Goal: Information Seeking & Learning: Learn about a topic

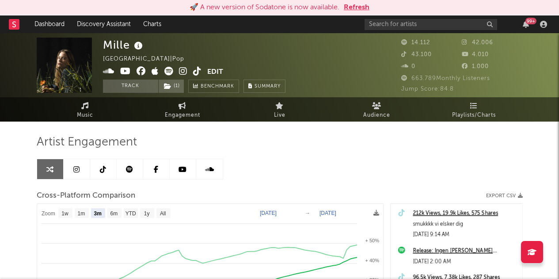
select select "3m"
click at [463, 27] on input "text" at bounding box center [431, 24] width 133 height 11
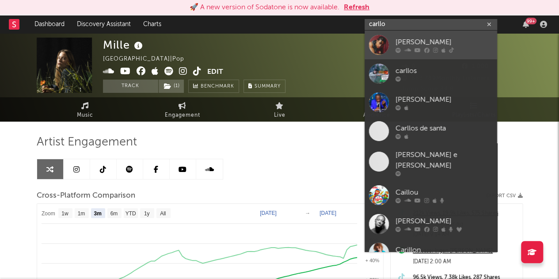
type input "carllo"
click at [419, 46] on div "[PERSON_NAME]" at bounding box center [444, 42] width 97 height 11
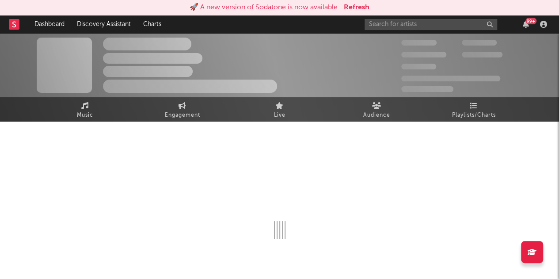
select select "1w"
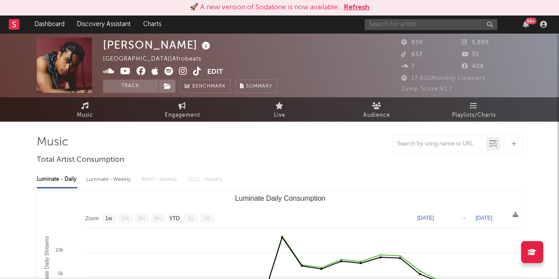
click at [414, 22] on input "text" at bounding box center [431, 24] width 133 height 11
type input "[PERSON_NAME]"
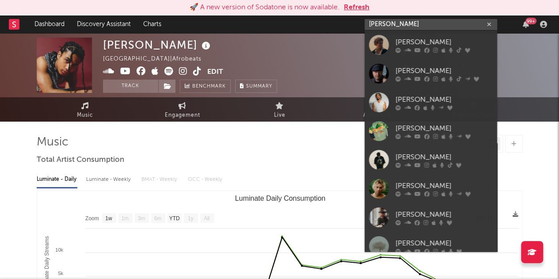
click at [441, 26] on input "[PERSON_NAME]" at bounding box center [431, 24] width 133 height 11
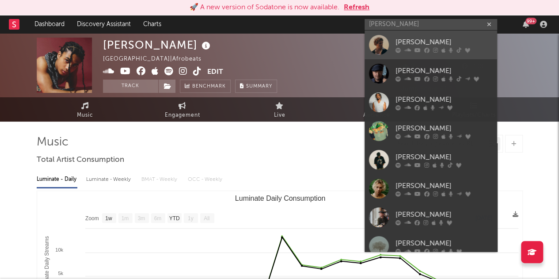
click at [378, 44] on div at bounding box center [379, 45] width 20 height 20
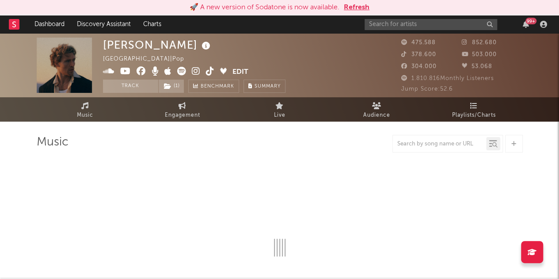
select select "6m"
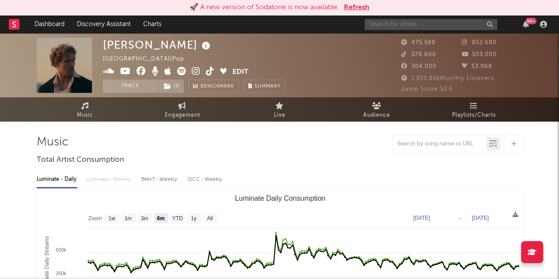
click at [424, 23] on input "text" at bounding box center [431, 24] width 133 height 11
type input "dos [DEMOGRAPHIC_DATA]"
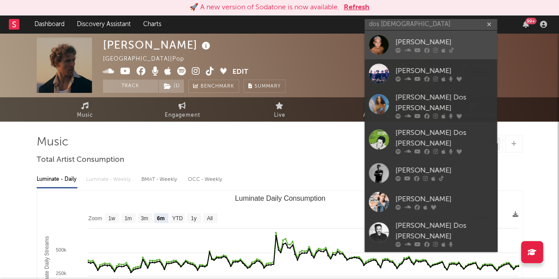
click at [417, 43] on div "[PERSON_NAME]" at bounding box center [444, 42] width 97 height 11
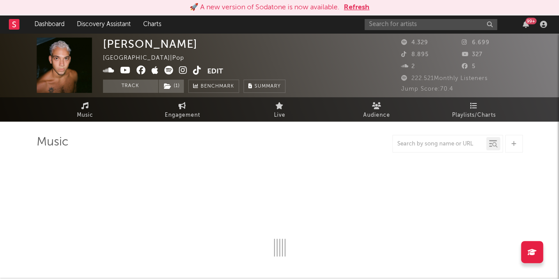
select select "6m"
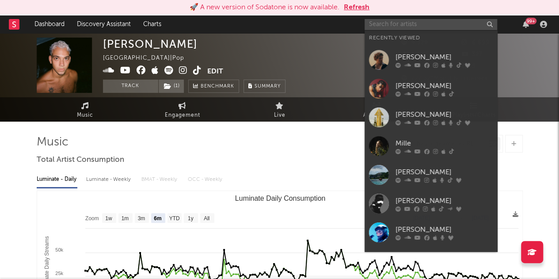
click at [436, 25] on input "text" at bounding box center [431, 24] width 133 height 11
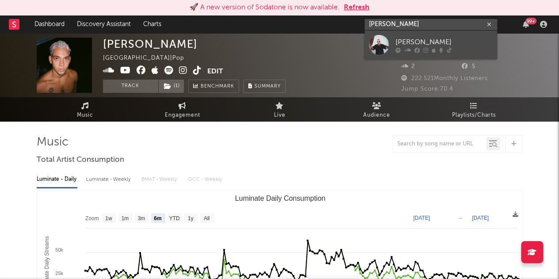
type input "[PERSON_NAME]"
click at [433, 38] on div "[PERSON_NAME]" at bounding box center [444, 42] width 97 height 11
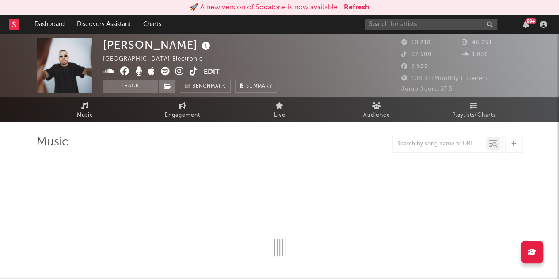
select select "6m"
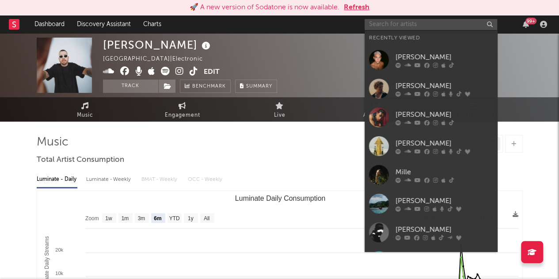
click at [419, 25] on input "text" at bounding box center [431, 24] width 133 height 11
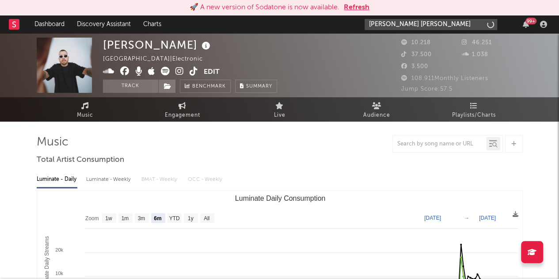
type input "[PERSON_NAME] [PERSON_NAME]"
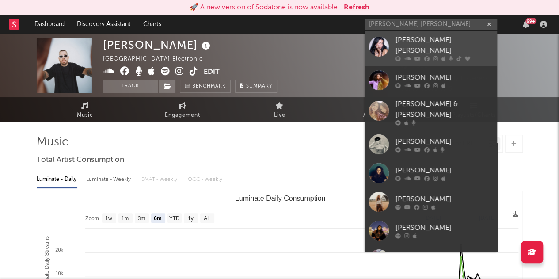
click at [425, 43] on div "[PERSON_NAME] [PERSON_NAME]" at bounding box center [444, 45] width 97 height 21
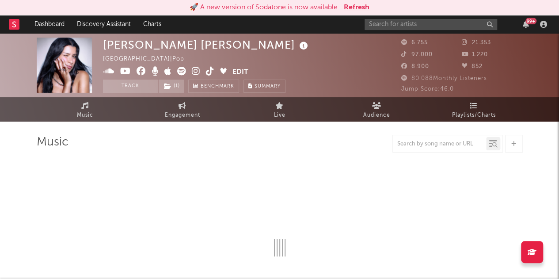
select select "6m"
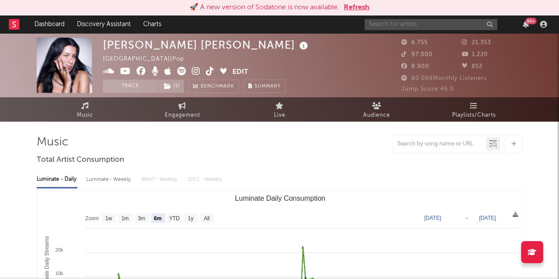
click at [385, 21] on input "text" at bounding box center [431, 24] width 133 height 11
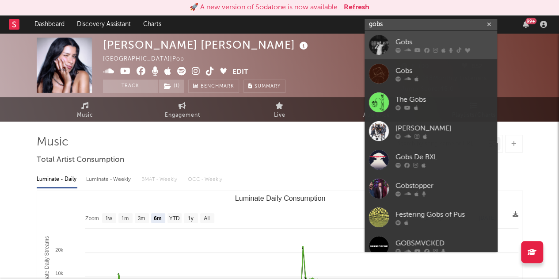
type input "gobs"
click at [398, 46] on div "Gobs" at bounding box center [444, 42] width 97 height 11
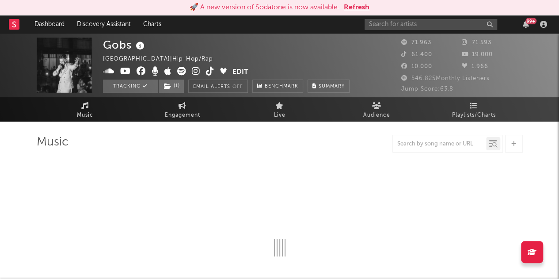
select select "6m"
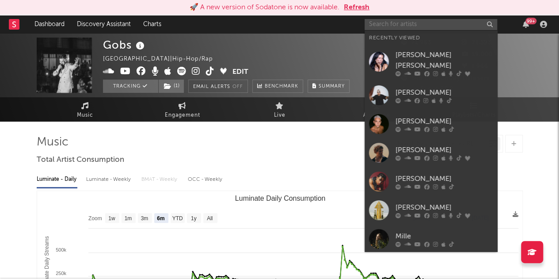
click at [416, 20] on input "text" at bounding box center [431, 24] width 133 height 11
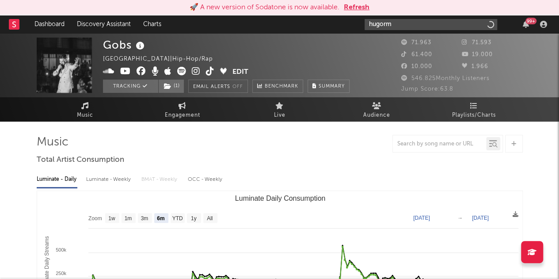
type input "hugorm"
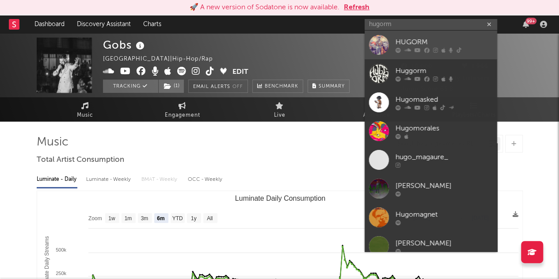
click at [413, 47] on div at bounding box center [444, 49] width 97 height 5
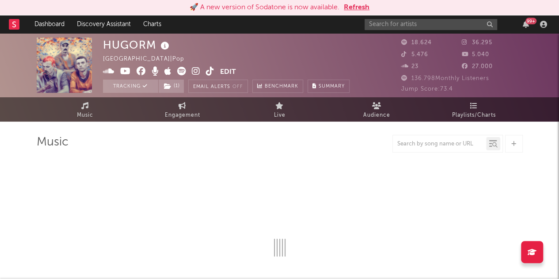
select select "6m"
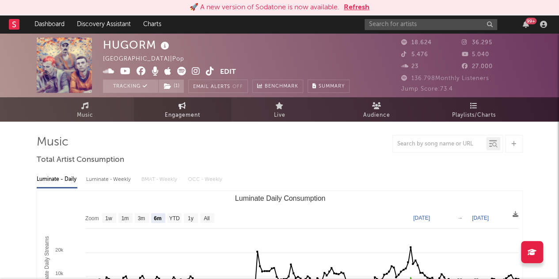
click at [183, 108] on icon at bounding box center [183, 105] width 8 height 7
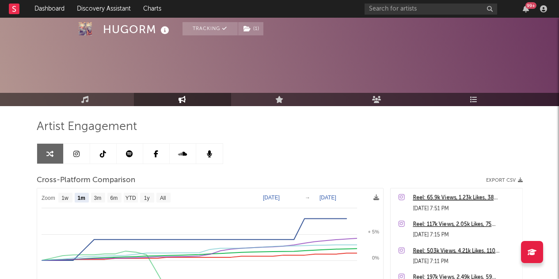
select select "1m"
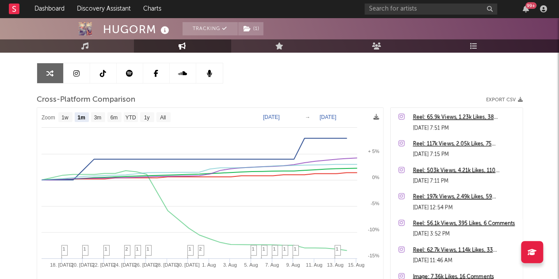
scroll to position [140, 0]
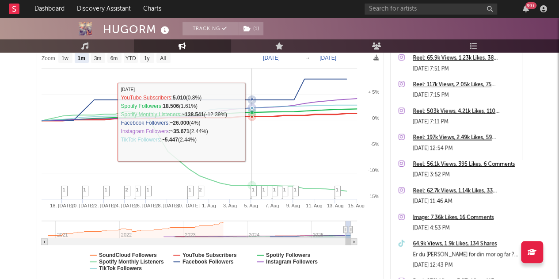
select select "1m"
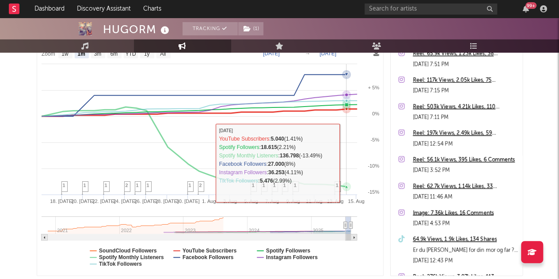
scroll to position [141, 0]
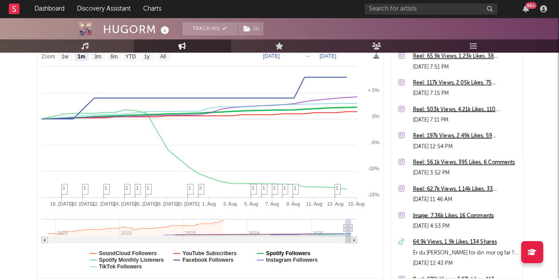
click at [292, 252] on text "Spotify Followers" at bounding box center [288, 253] width 44 height 6
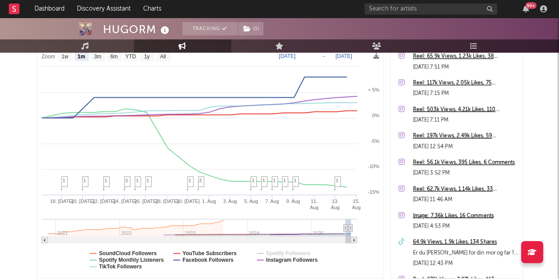
select select "1m"
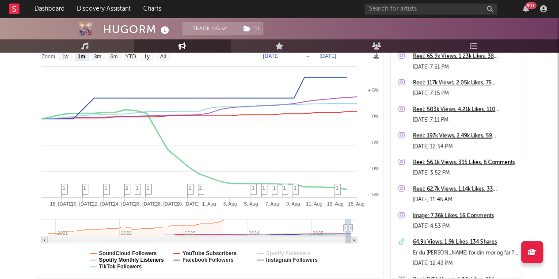
click at [157, 257] on text "Spotify Monthly Listeners" at bounding box center [131, 260] width 65 height 6
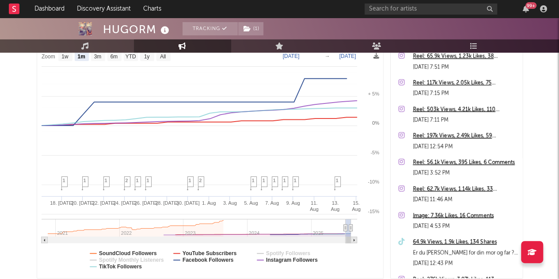
select select "1m"
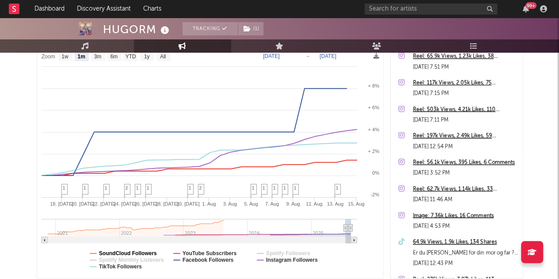
click at [124, 252] on text "SoundCloud Followers" at bounding box center [128, 253] width 58 height 6
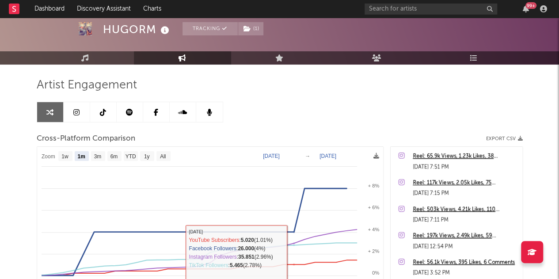
scroll to position [41, 0]
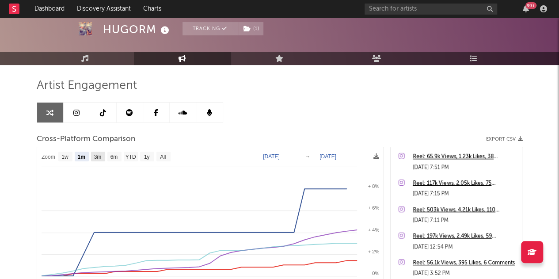
click at [99, 157] on text "3m" at bounding box center [98, 157] width 8 height 6
select select "3m"
type input "[DATE]"
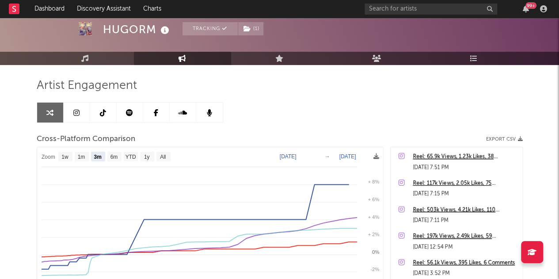
select select "3m"
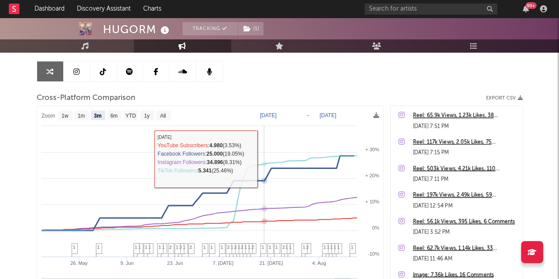
scroll to position [84, 0]
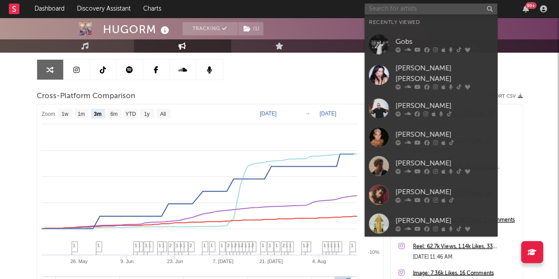
click at [430, 10] on input "text" at bounding box center [431, 9] width 133 height 11
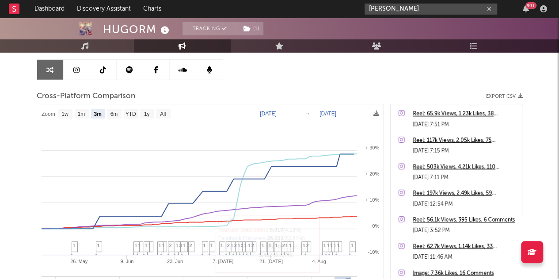
type input "jonah bla"
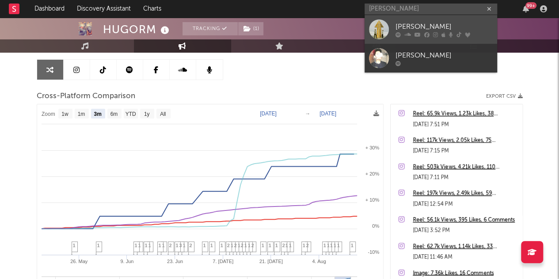
click at [430, 26] on div "[PERSON_NAME]" at bounding box center [444, 26] width 97 height 11
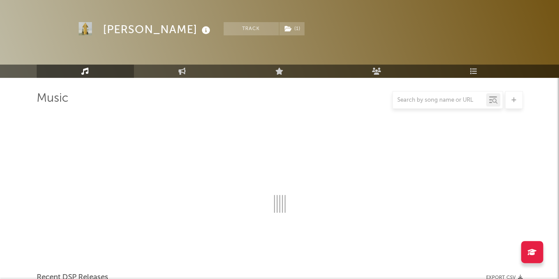
scroll to position [84, 0]
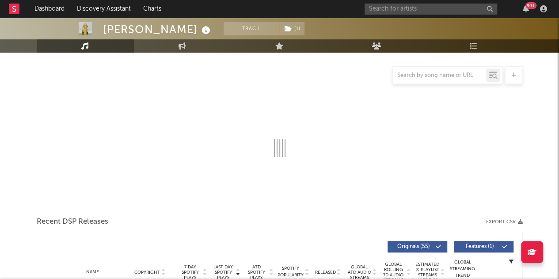
select select "6m"
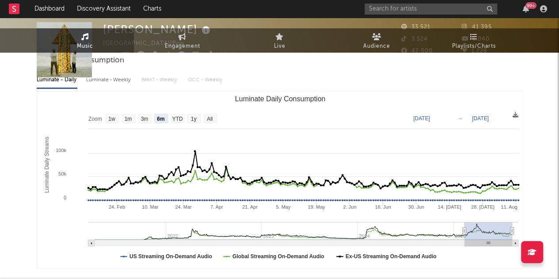
scroll to position [0, 0]
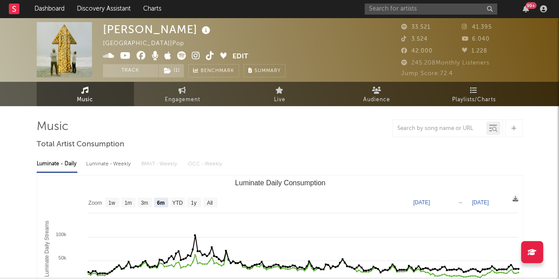
select select "6m"
click at [409, 7] on input "text" at bounding box center [431, 9] width 133 height 11
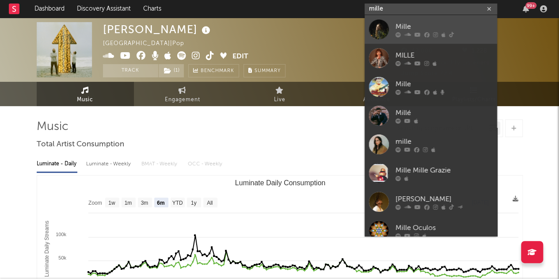
type input "mille"
click at [413, 36] on div at bounding box center [444, 34] width 97 height 5
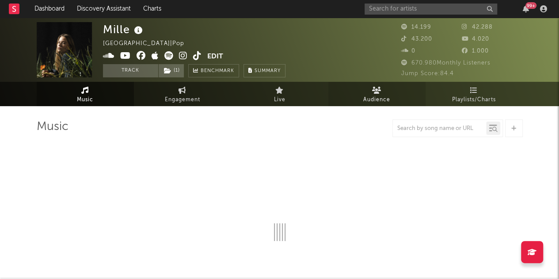
select select "6m"
